Goal: Information Seeking & Learning: Learn about a topic

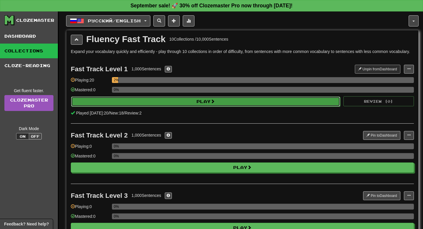
click at [199, 105] on button "Play" at bounding box center [205, 101] width 269 height 10
select select "**"
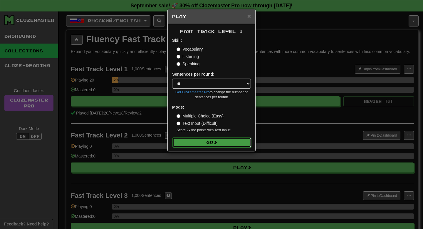
click at [203, 142] on button "Go" at bounding box center [212, 142] width 79 height 10
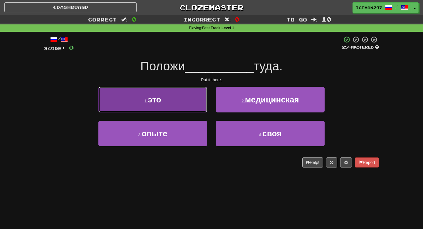
click at [189, 96] on button "1 . это" at bounding box center [152, 100] width 109 height 26
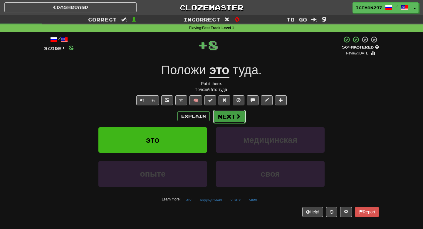
click at [223, 116] on button "Next" at bounding box center [229, 117] width 33 height 14
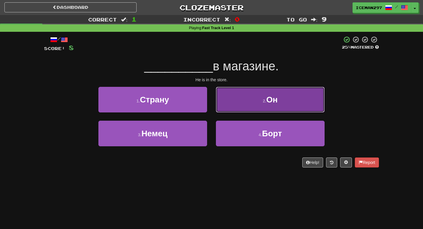
click at [279, 87] on button "2 . Он" at bounding box center [270, 100] width 109 height 26
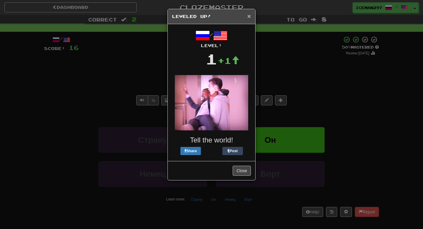
click at [249, 16] on span "×" at bounding box center [250, 16] width 4 height 7
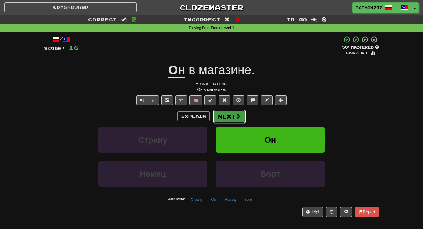
click at [228, 112] on button "Next" at bounding box center [229, 117] width 33 height 14
